Goal: Check status: Check status

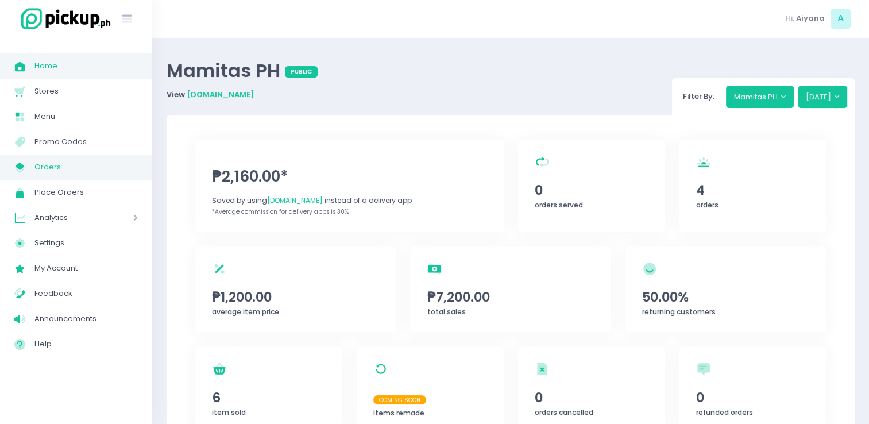
click at [46, 173] on span "Orders" at bounding box center [85, 167] width 103 height 15
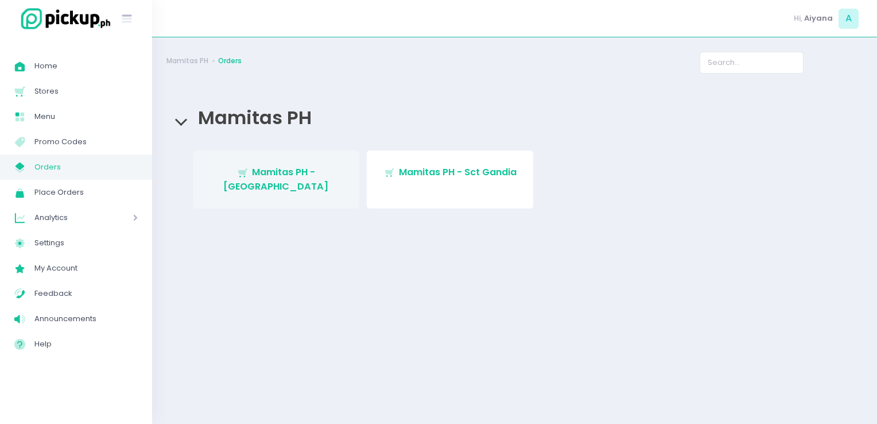
click at [268, 179] on link "Stockholm-icons / Shopping / Cart1 Created with Sketch. Mamitas PH - [GEOGRAPHI…" at bounding box center [277, 179] width 167 height 58
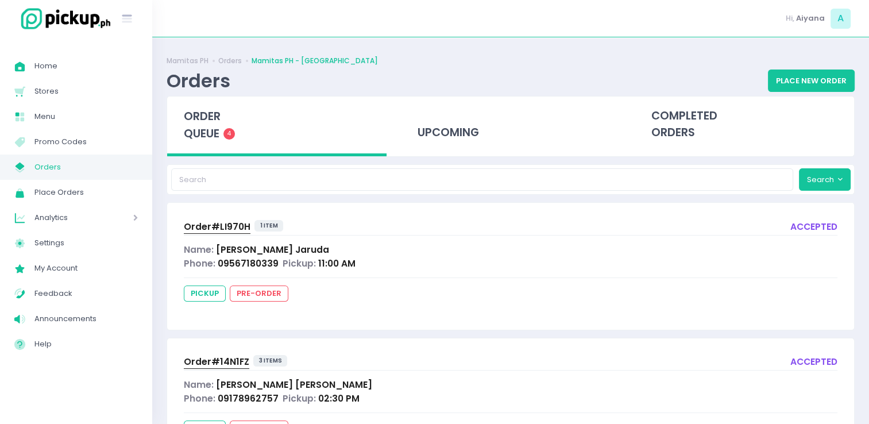
scroll to position [330, 0]
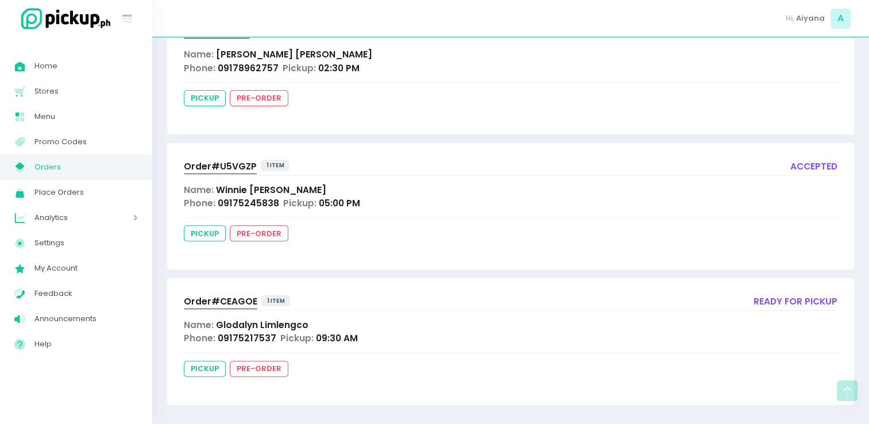
click at [220, 304] on span "Order# CEAGOE" at bounding box center [221, 301] width 74 height 12
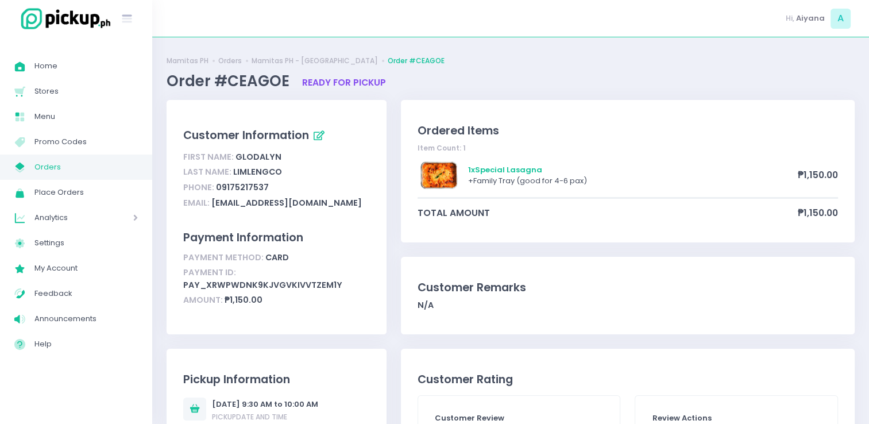
click at [75, 163] on span "Orders" at bounding box center [85, 167] width 103 height 15
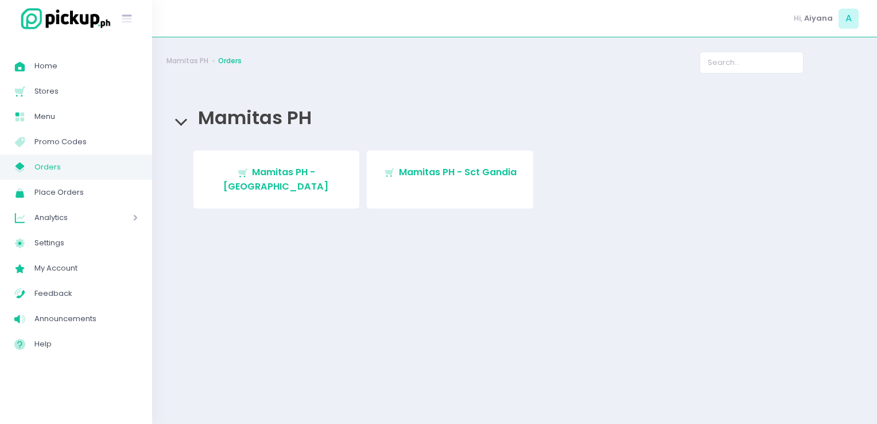
click at [0, 154] on link "My Store Created with Sketch. Orders" at bounding box center [76, 166] width 152 height 25
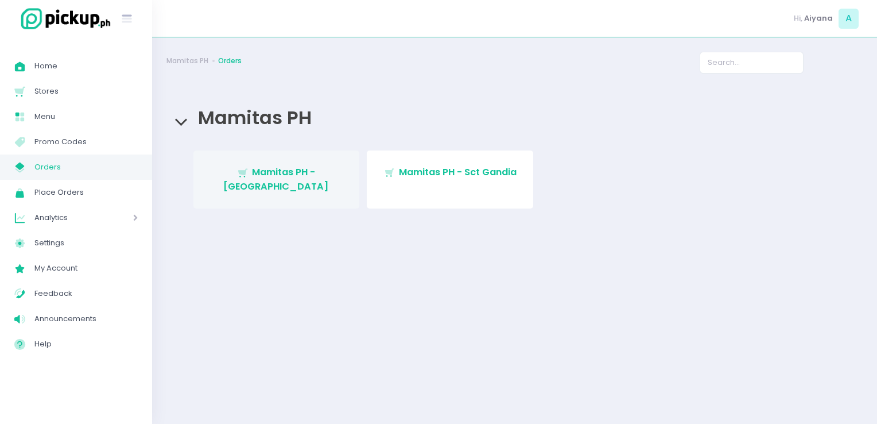
click at [277, 174] on span "Mamitas PH - [GEOGRAPHIC_DATA]" at bounding box center [276, 178] width 106 height 27
